Goal: Information Seeking & Learning: Compare options

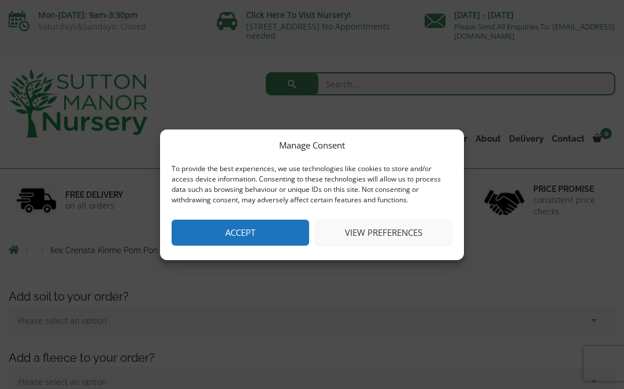
click at [234, 235] on button "Accept" at bounding box center [241, 233] width 138 height 26
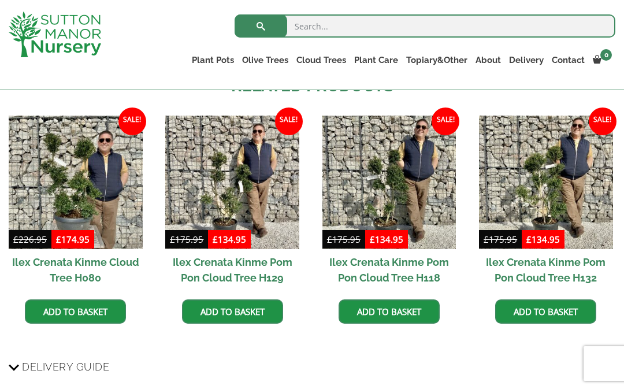
scroll to position [1077, 0]
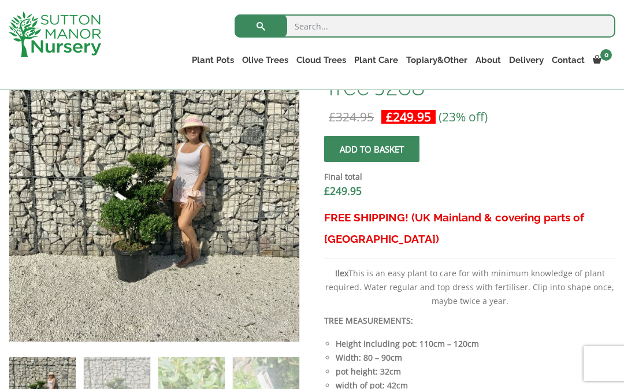
scroll to position [405, 0]
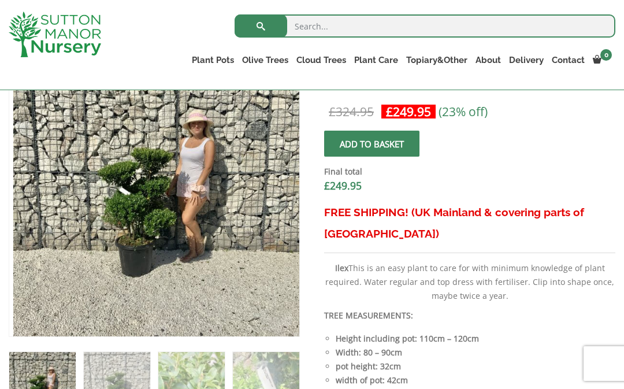
click at [114, 225] on img at bounding box center [302, 335] width 578 height 578
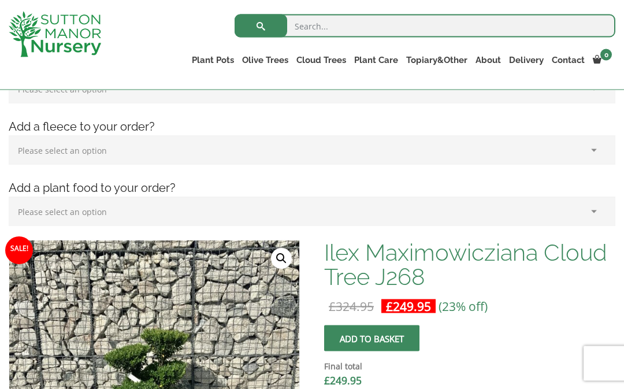
scroll to position [208, 0]
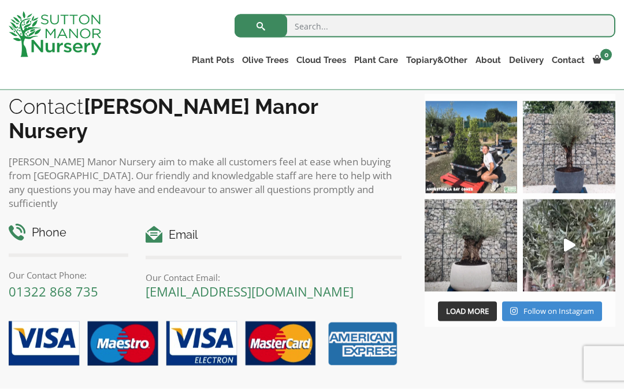
scroll to position [1452, 0]
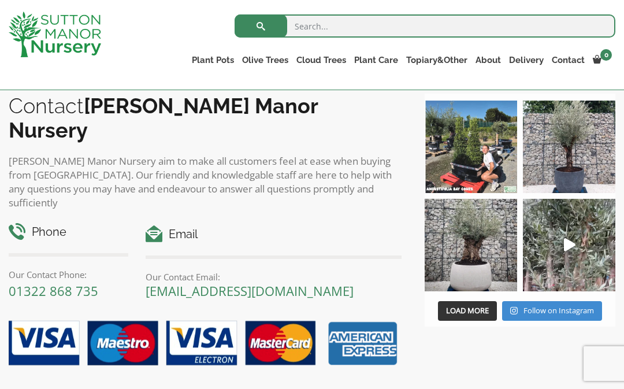
click at [0, 0] on link "Ilex Crenata Cloud Trees" at bounding box center [0, 0] width 0 height 0
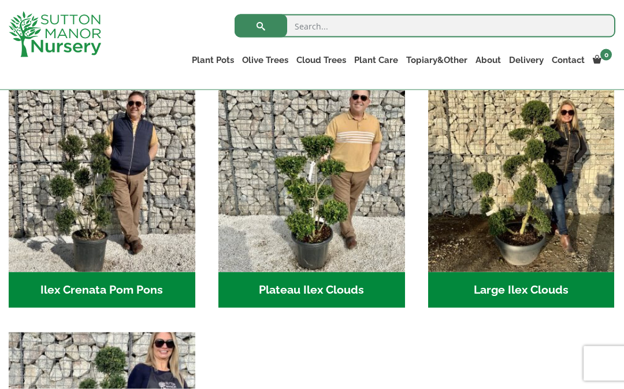
scroll to position [258, 0]
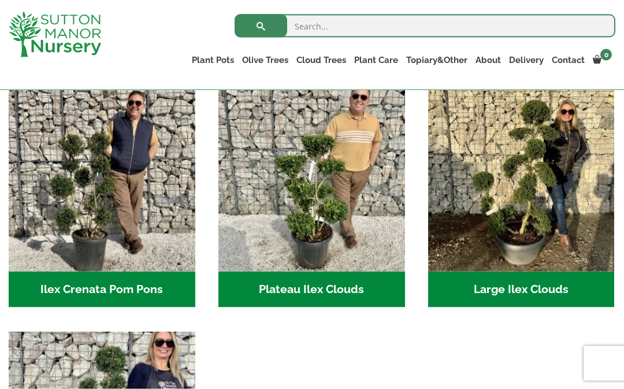
click at [291, 290] on h2 "Plateau Ilex Clouds (6)" at bounding box center [311, 290] width 187 height 36
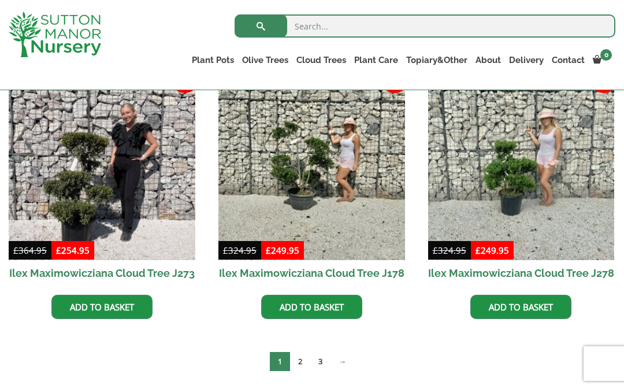
scroll to position [312, 0]
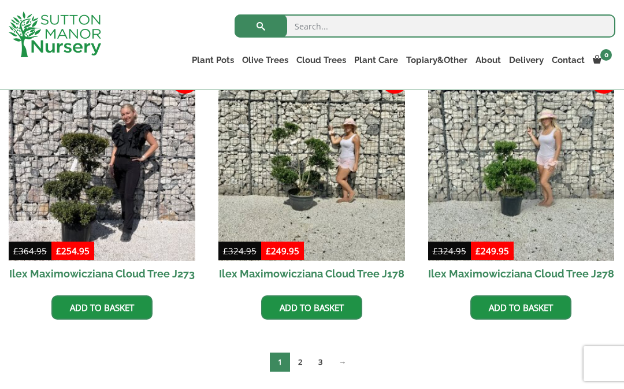
click at [301, 363] on link "2" at bounding box center [300, 362] width 20 height 19
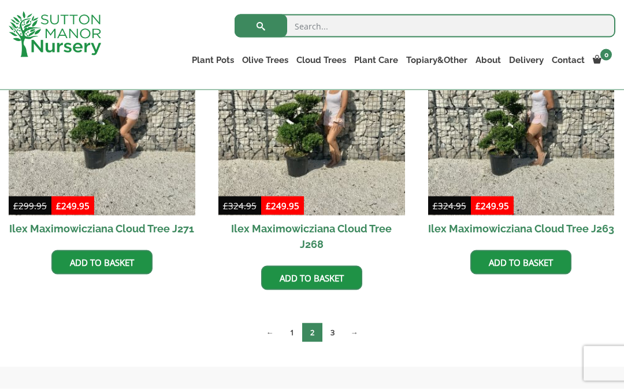
scroll to position [339, 0]
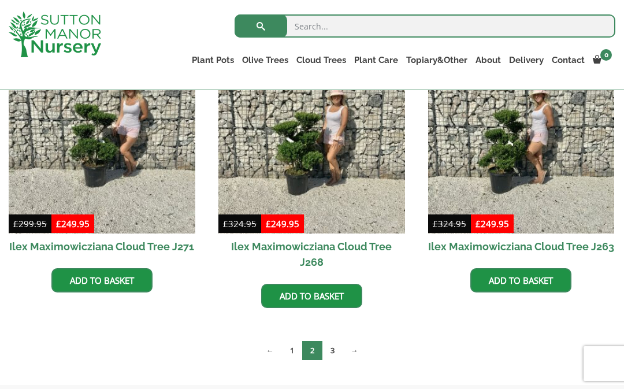
click at [333, 341] on link "3" at bounding box center [333, 350] width 20 height 19
